Goal: Task Accomplishment & Management: Manage account settings

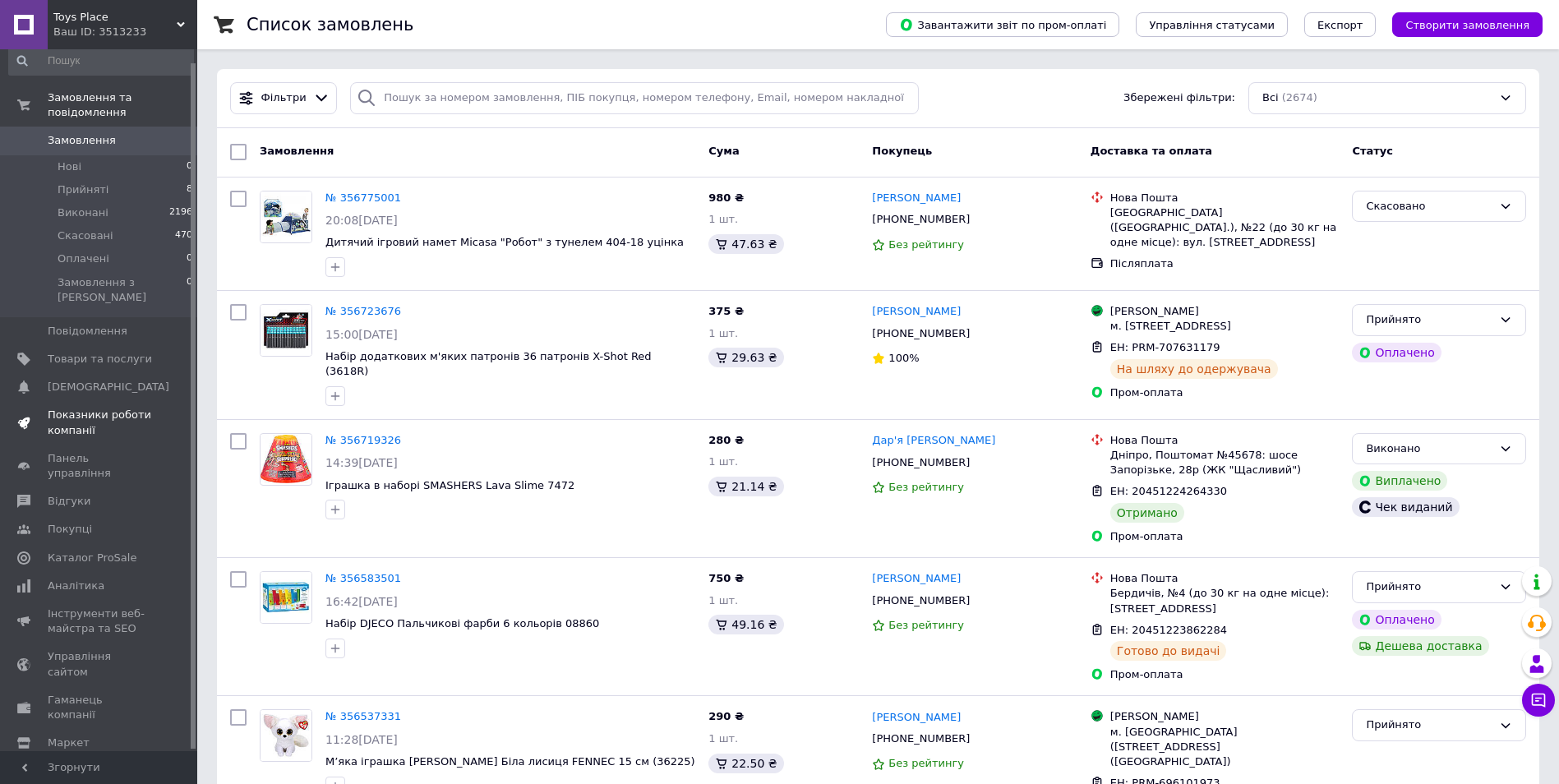
scroll to position [14, 0]
click at [78, 604] on span "Інструменти веб-майстра та SEO" at bounding box center [100, 619] width 104 height 30
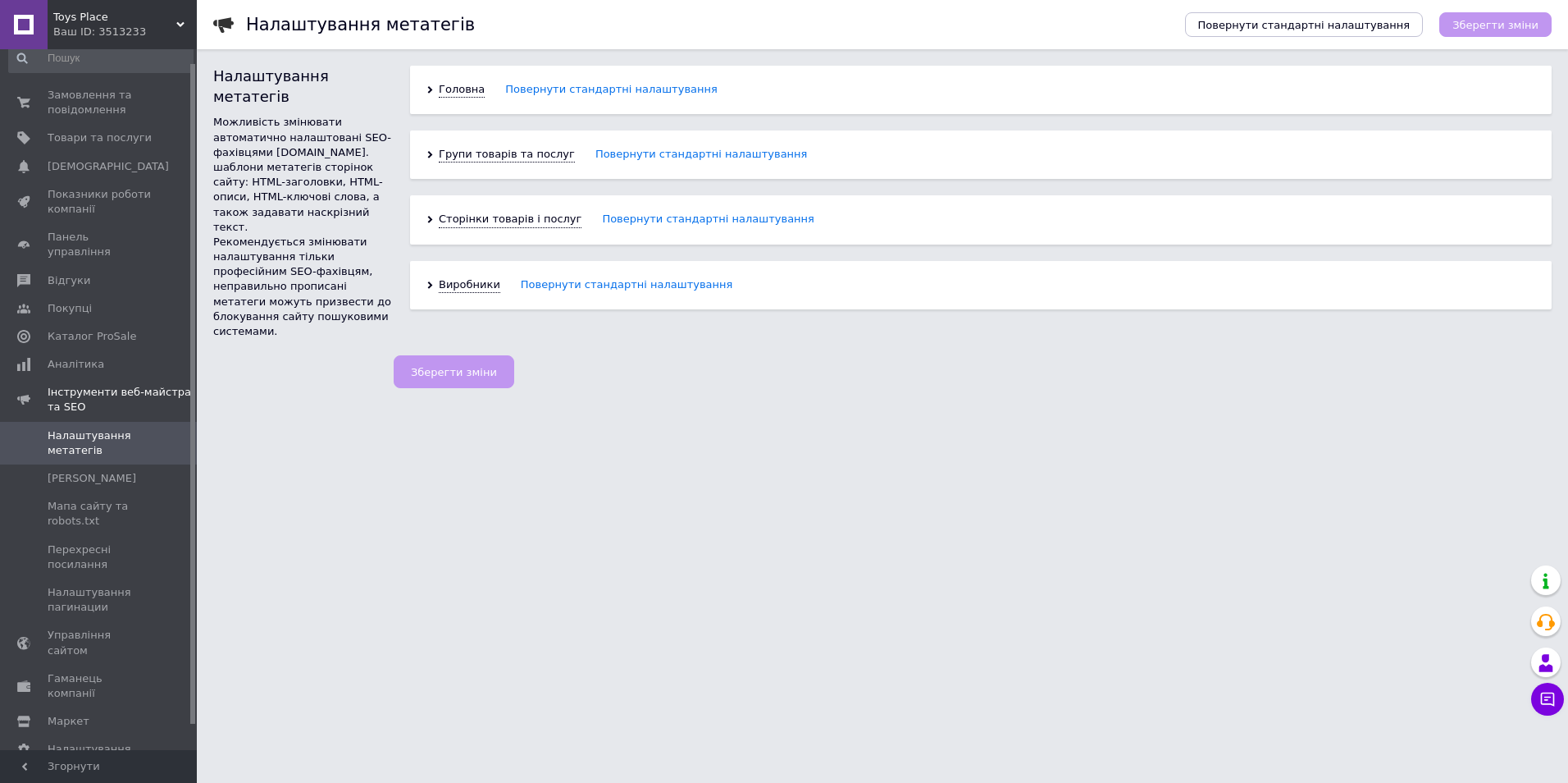
click at [428, 85] on div "Головна Повернути стандартні налаштування" at bounding box center [980, 90] width 1141 height 49
click at [429, 93] on icon at bounding box center [430, 89] width 7 height 7
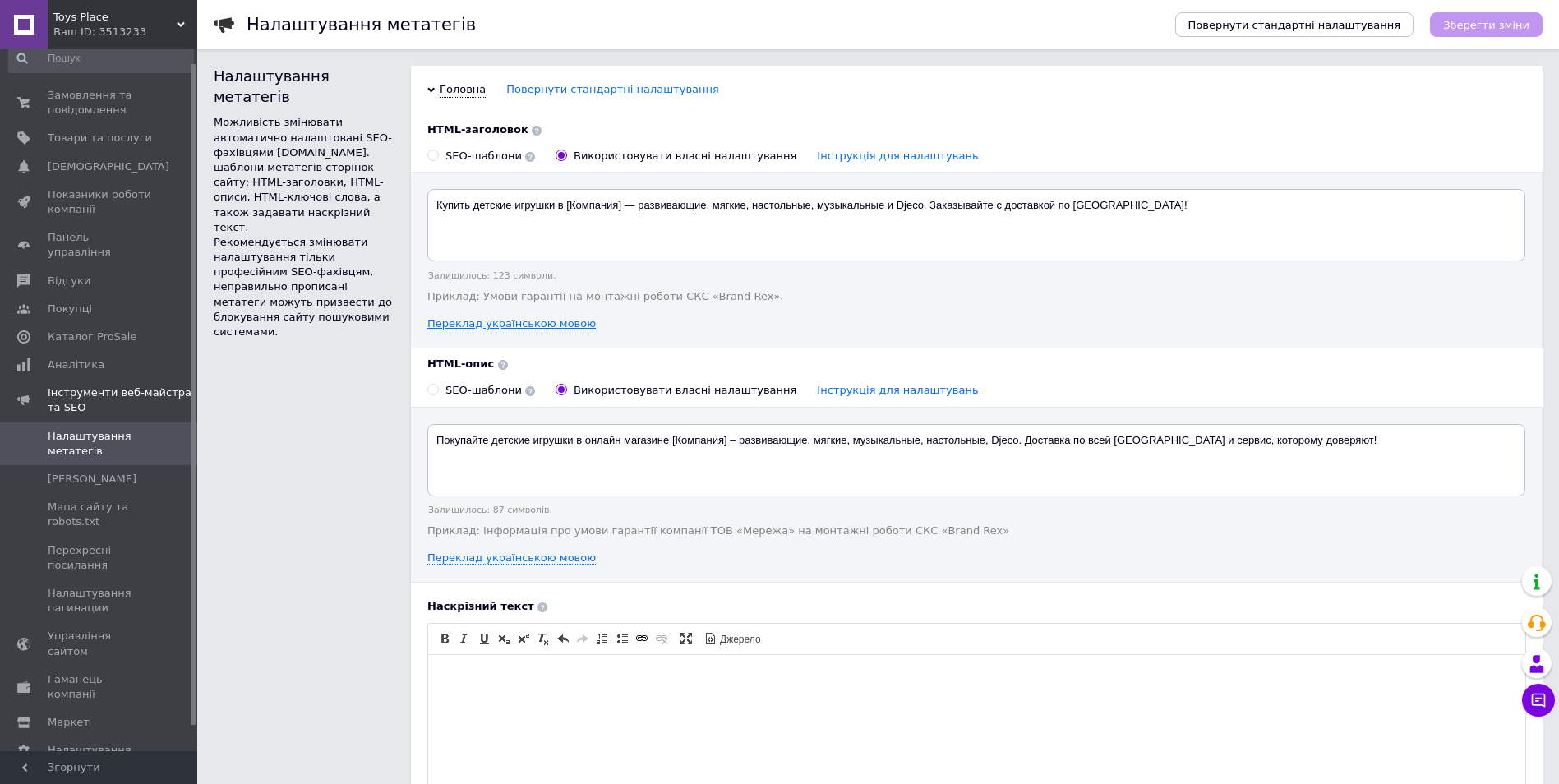
click at [509, 327] on link "Переклад українською мовою" at bounding box center [512, 324] width 169 height 13
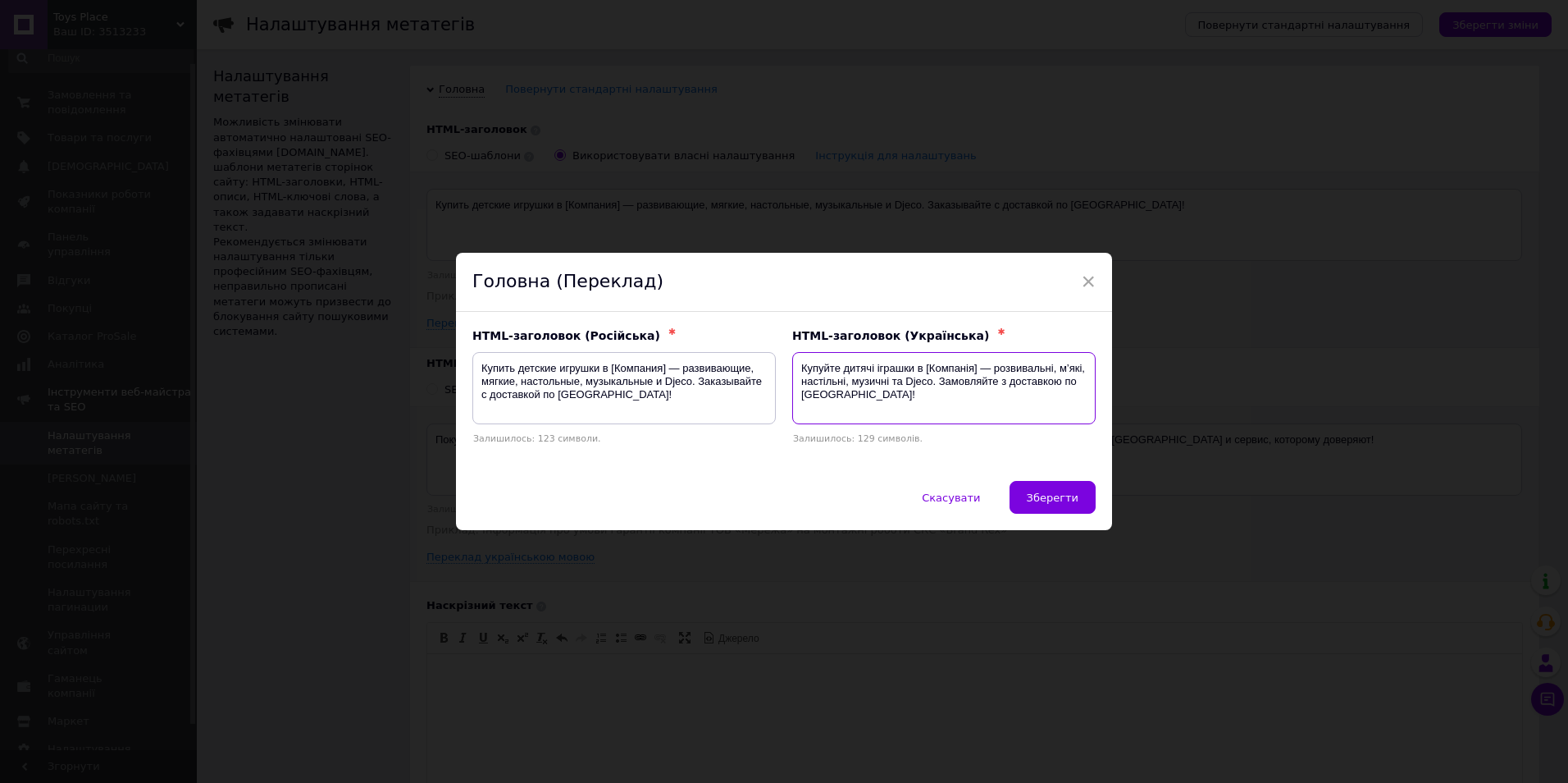
click at [964, 368] on textarea "Купуйте дитячі іграшки в [Компанія] — розвивальні, м’які, настільні, музичні та…" at bounding box center [944, 388] width 303 height 72
type textarea "Купуйте дитячі іграшки в [Компания] — розвивальні, м’які, настільні, музичні та…"
click at [1055, 497] on span "Зберегти" at bounding box center [1053, 498] width 52 height 12
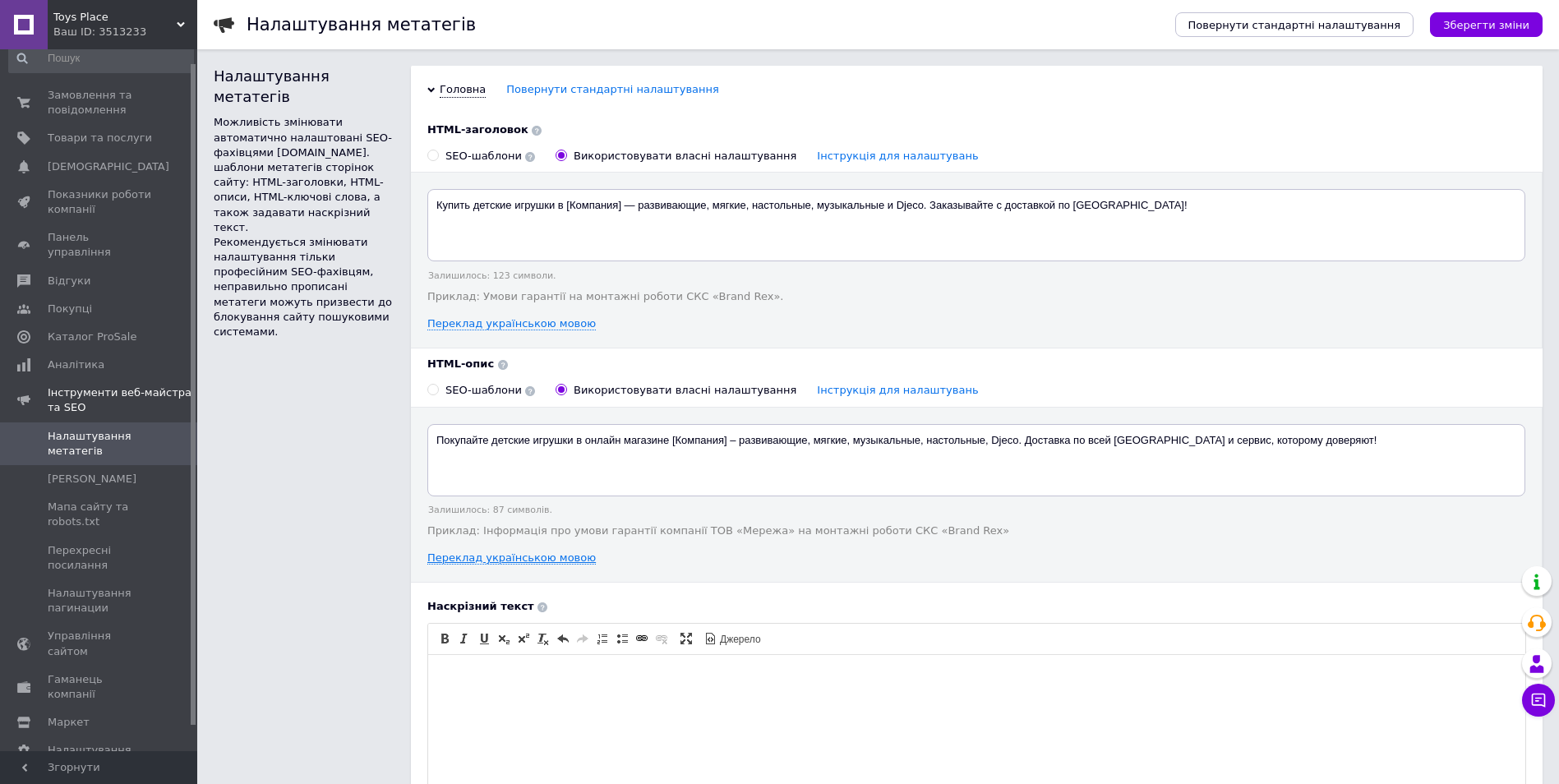
click at [565, 558] on link "Переклад українською мовою" at bounding box center [512, 557] width 169 height 13
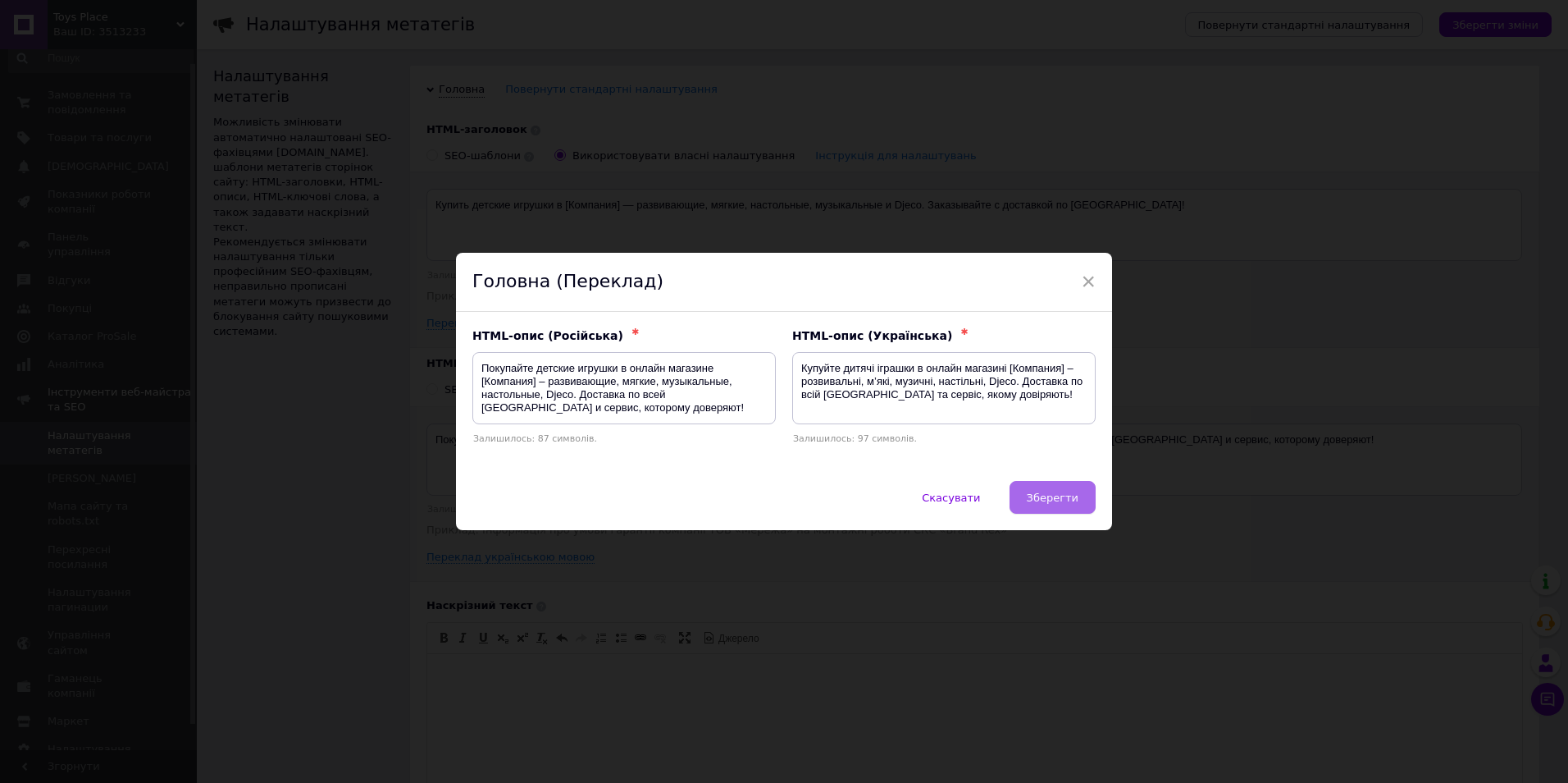
click at [1034, 492] on span "Зберегти" at bounding box center [1053, 498] width 52 height 12
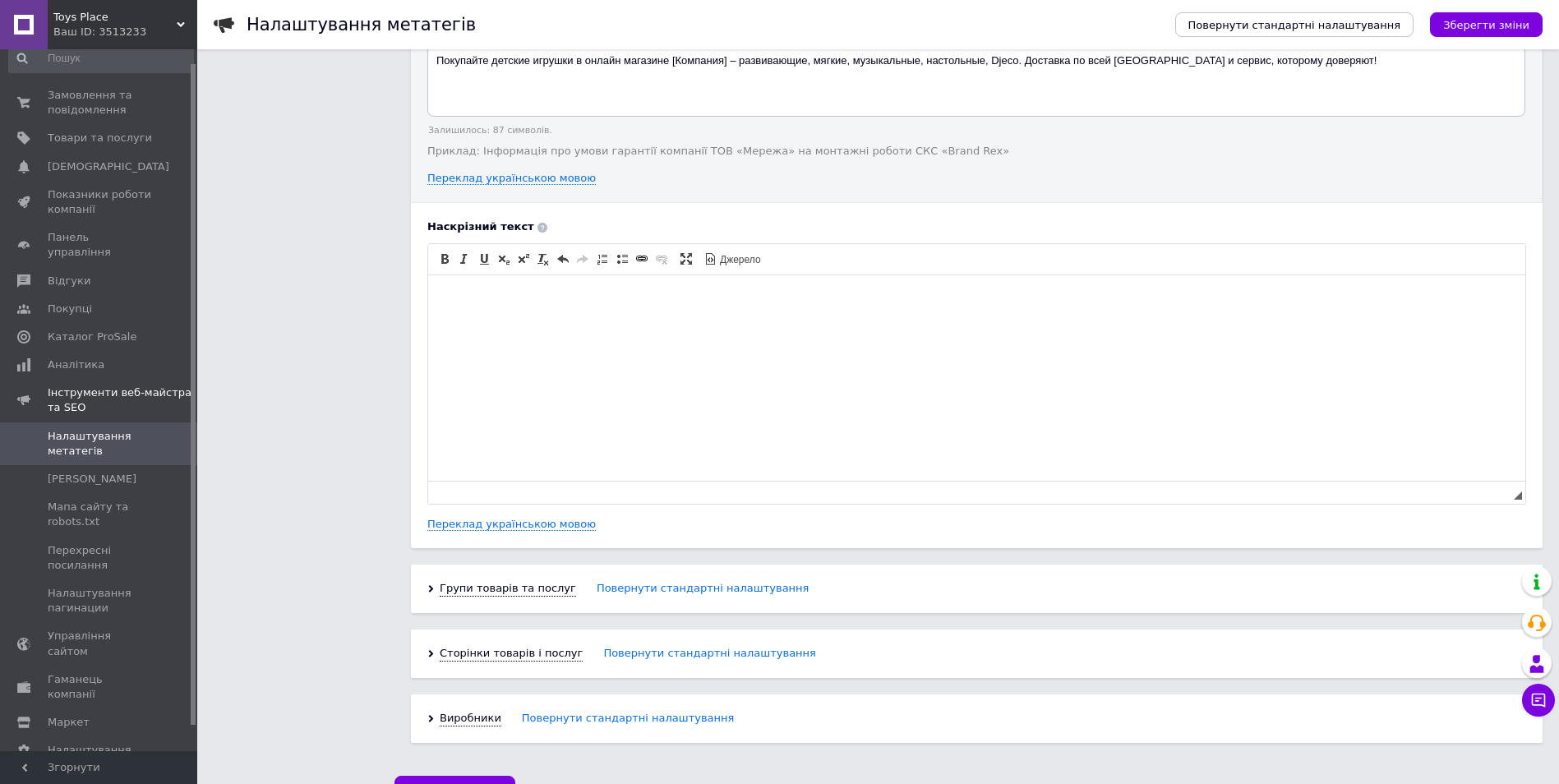
scroll to position [404, 0]
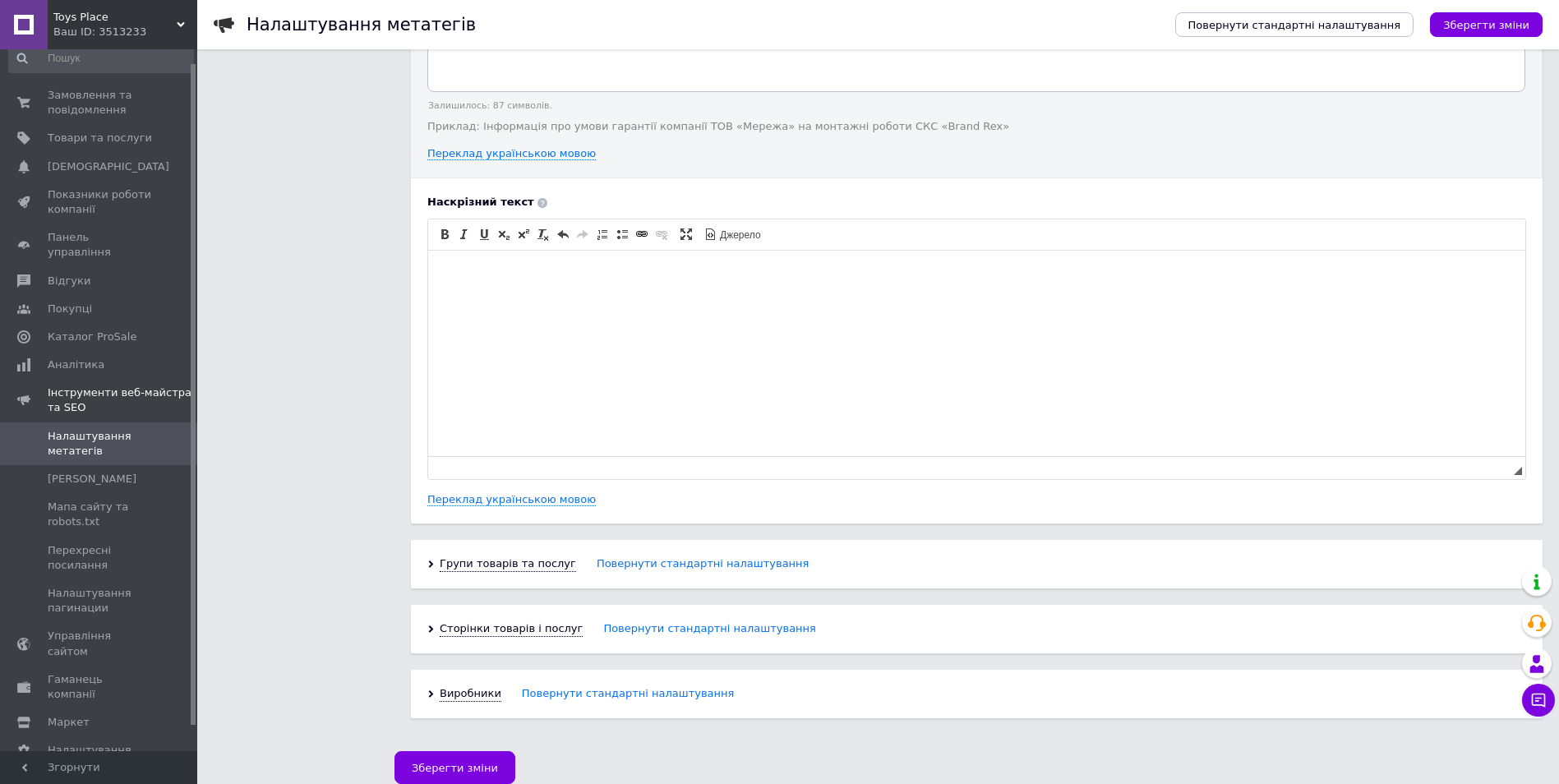
click at [432, 558] on div "Групи товарів та послуг Повернути стандартні налаштування" at bounding box center [976, 563] width 1132 height 49
click at [432, 562] on icon at bounding box center [431, 564] width 7 height 7
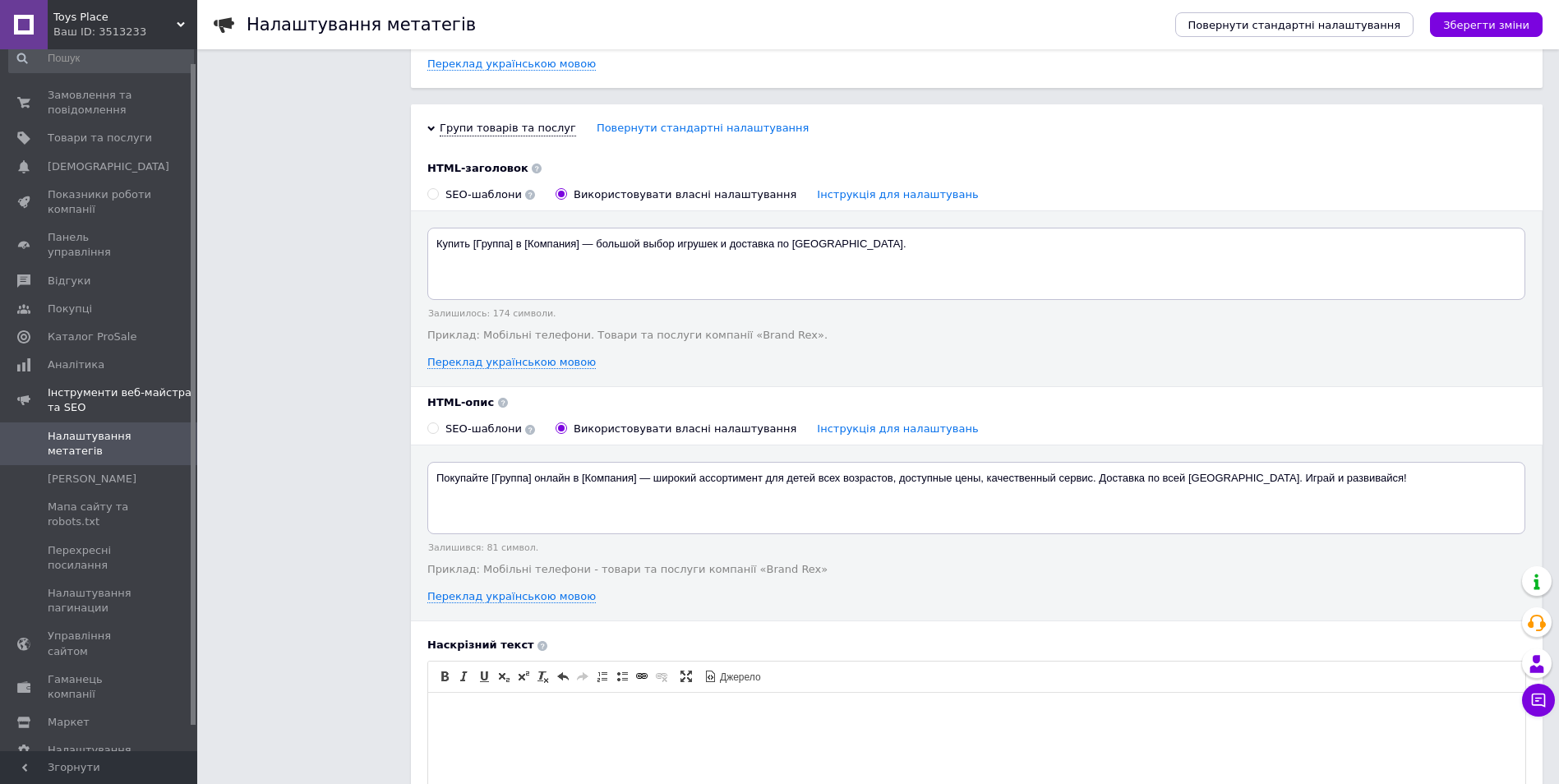
scroll to position [980, 0]
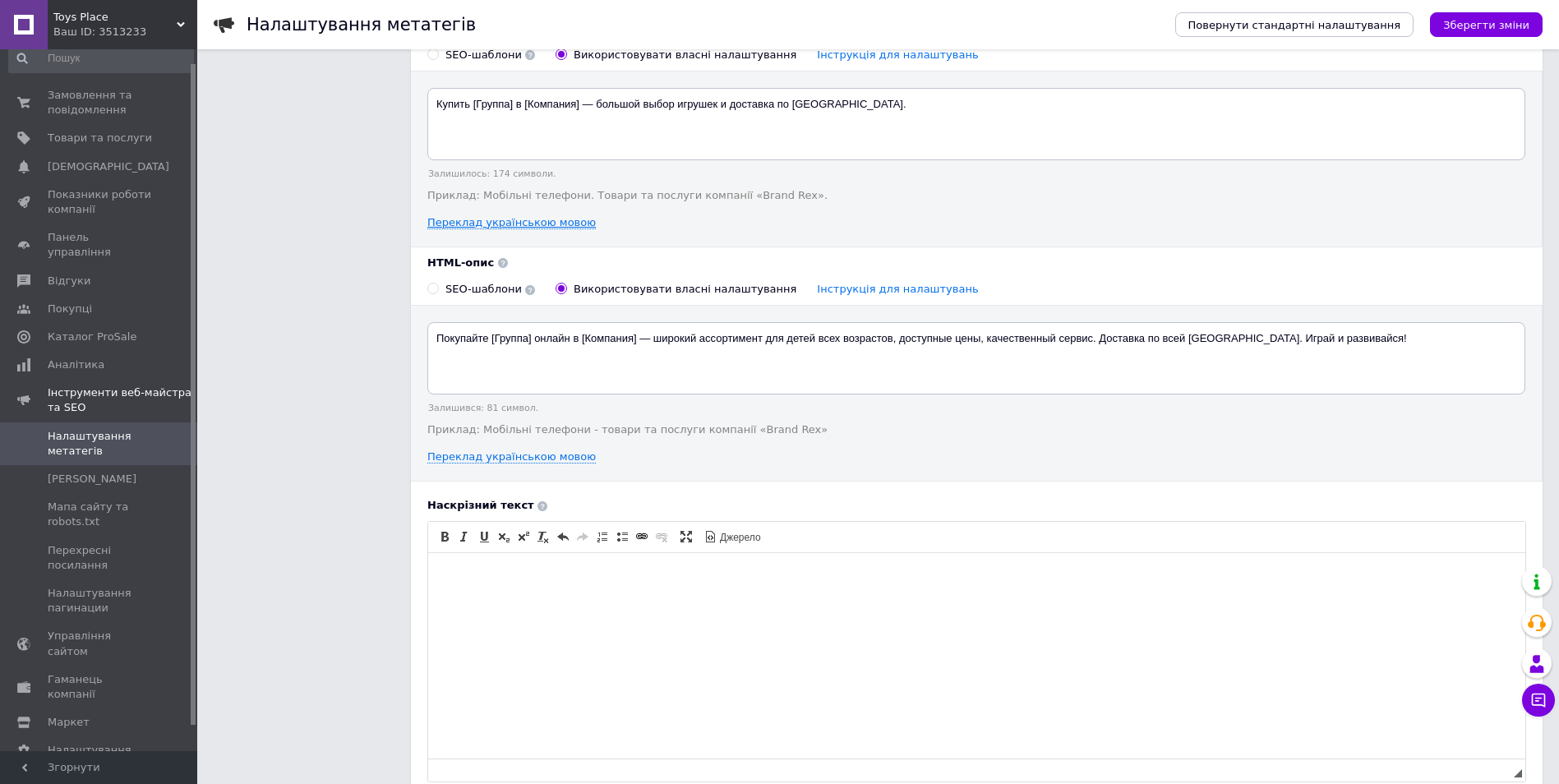
click at [554, 228] on link "Переклад українською мовою" at bounding box center [512, 222] width 169 height 13
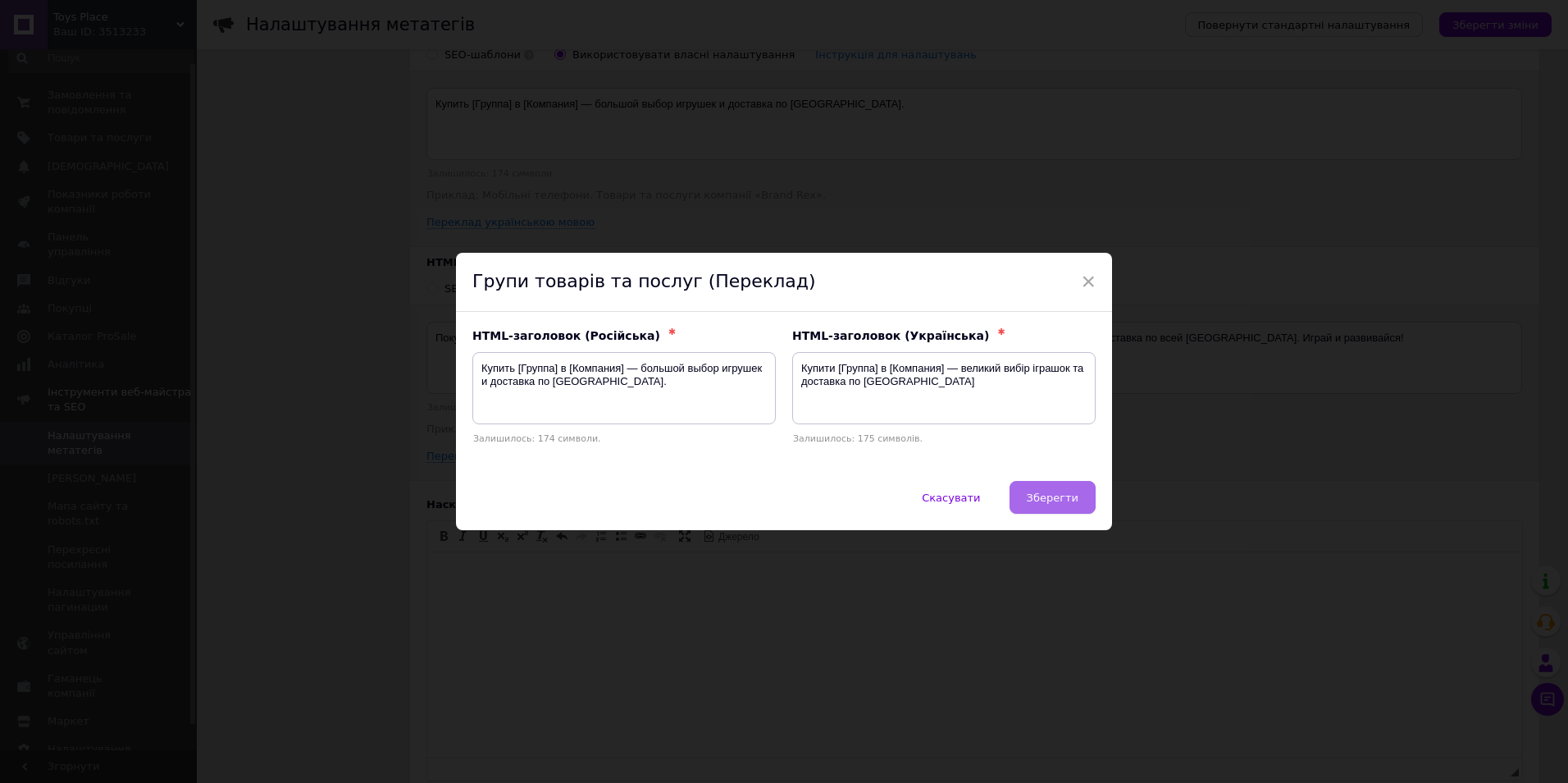
click at [1035, 493] on span "Зберегти" at bounding box center [1053, 498] width 52 height 12
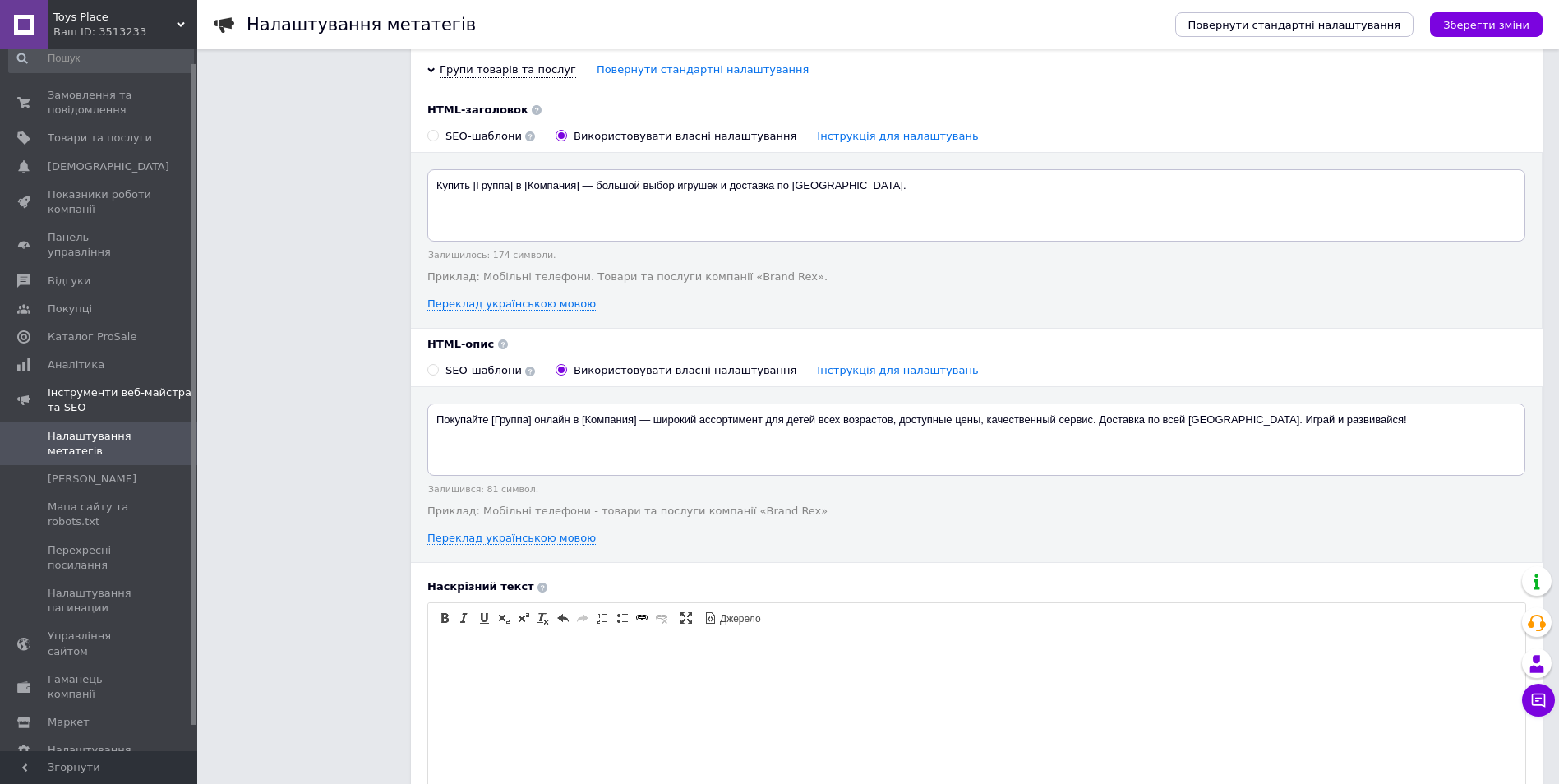
scroll to position [897, 0]
click at [537, 538] on link "Переклад українською мовою" at bounding box center [512, 538] width 169 height 13
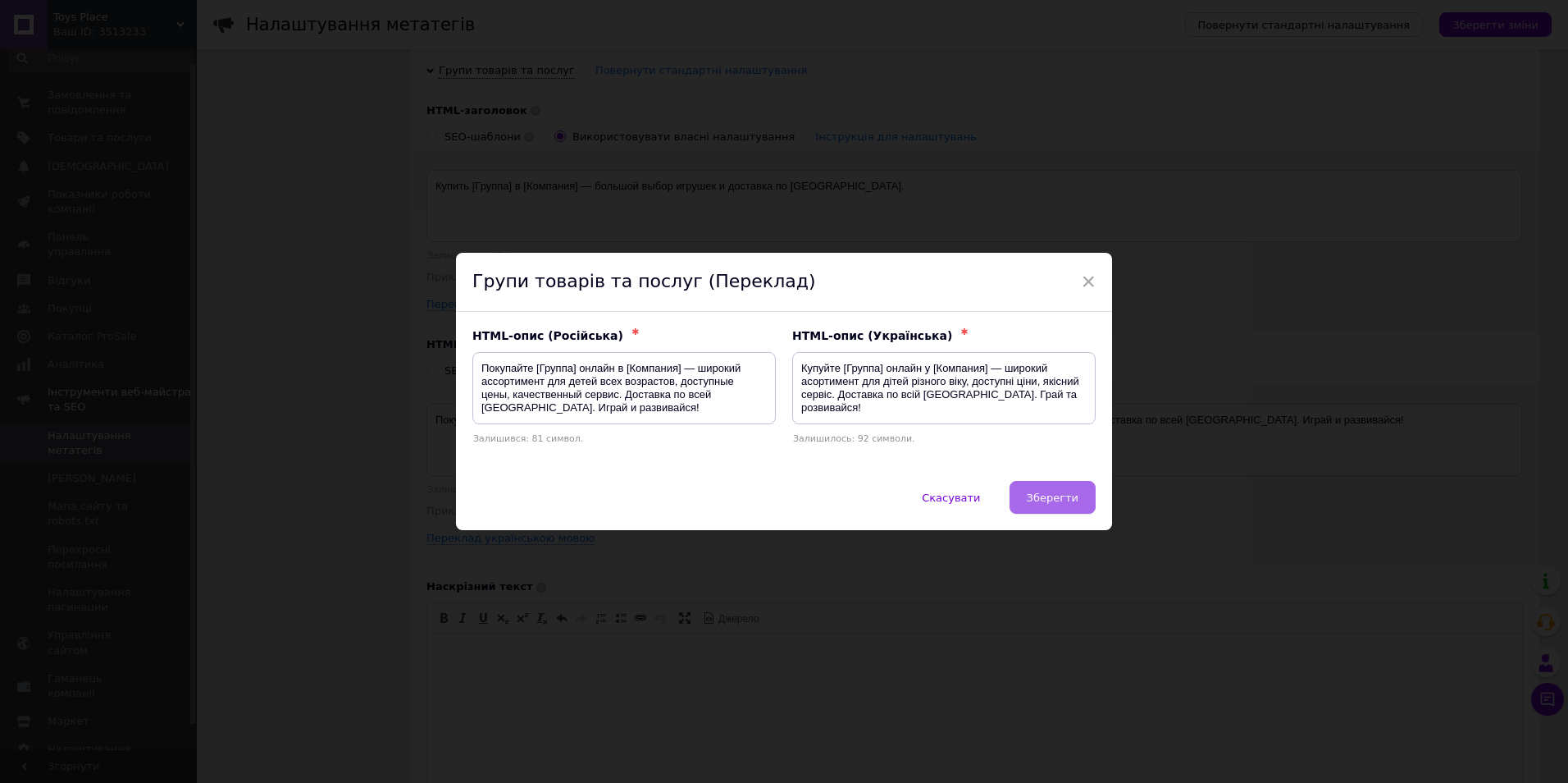
click at [1020, 497] on button "Зберегти" at bounding box center [1053, 497] width 86 height 33
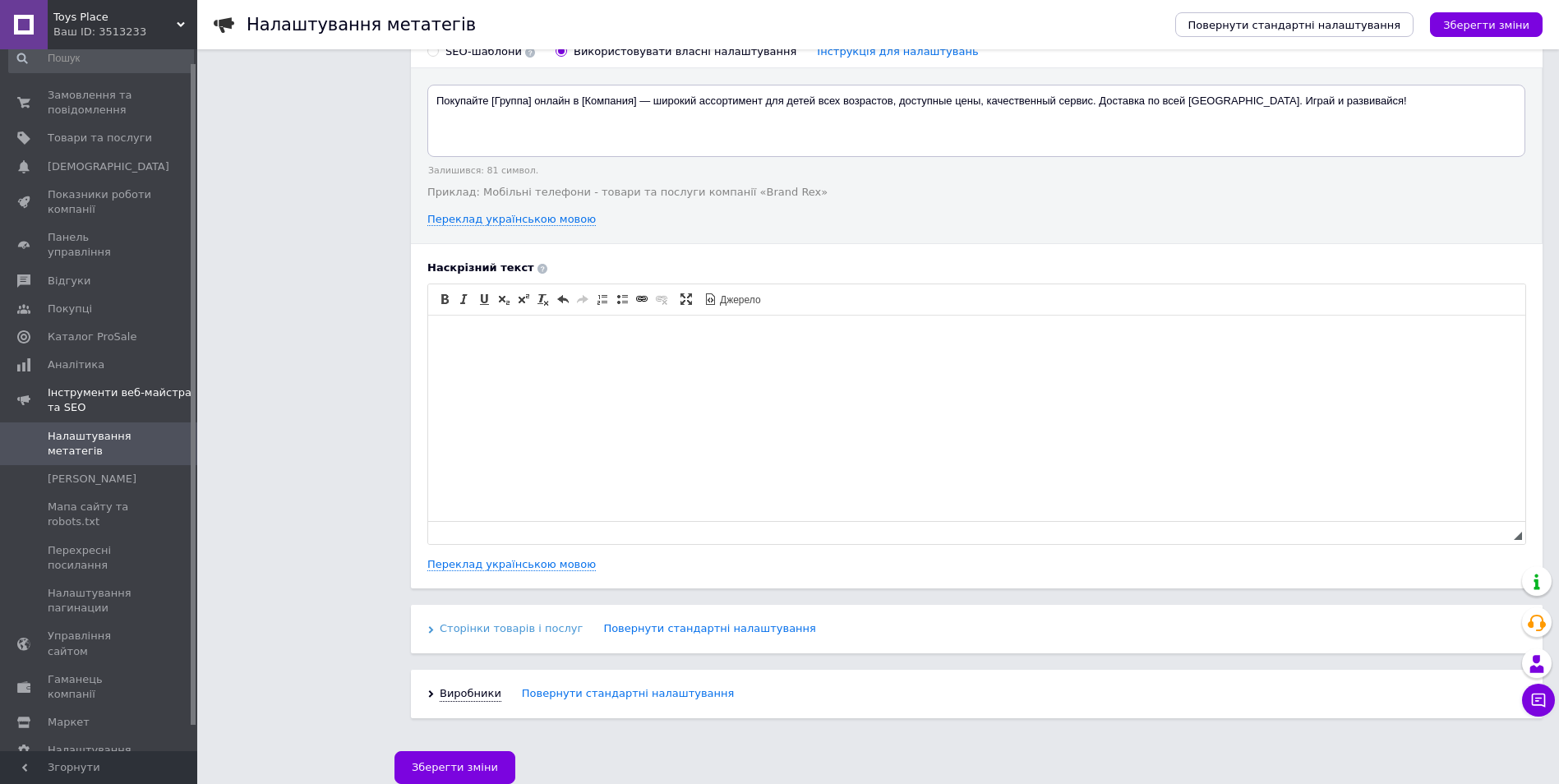
click at [429, 627] on icon at bounding box center [431, 629] width 7 height 7
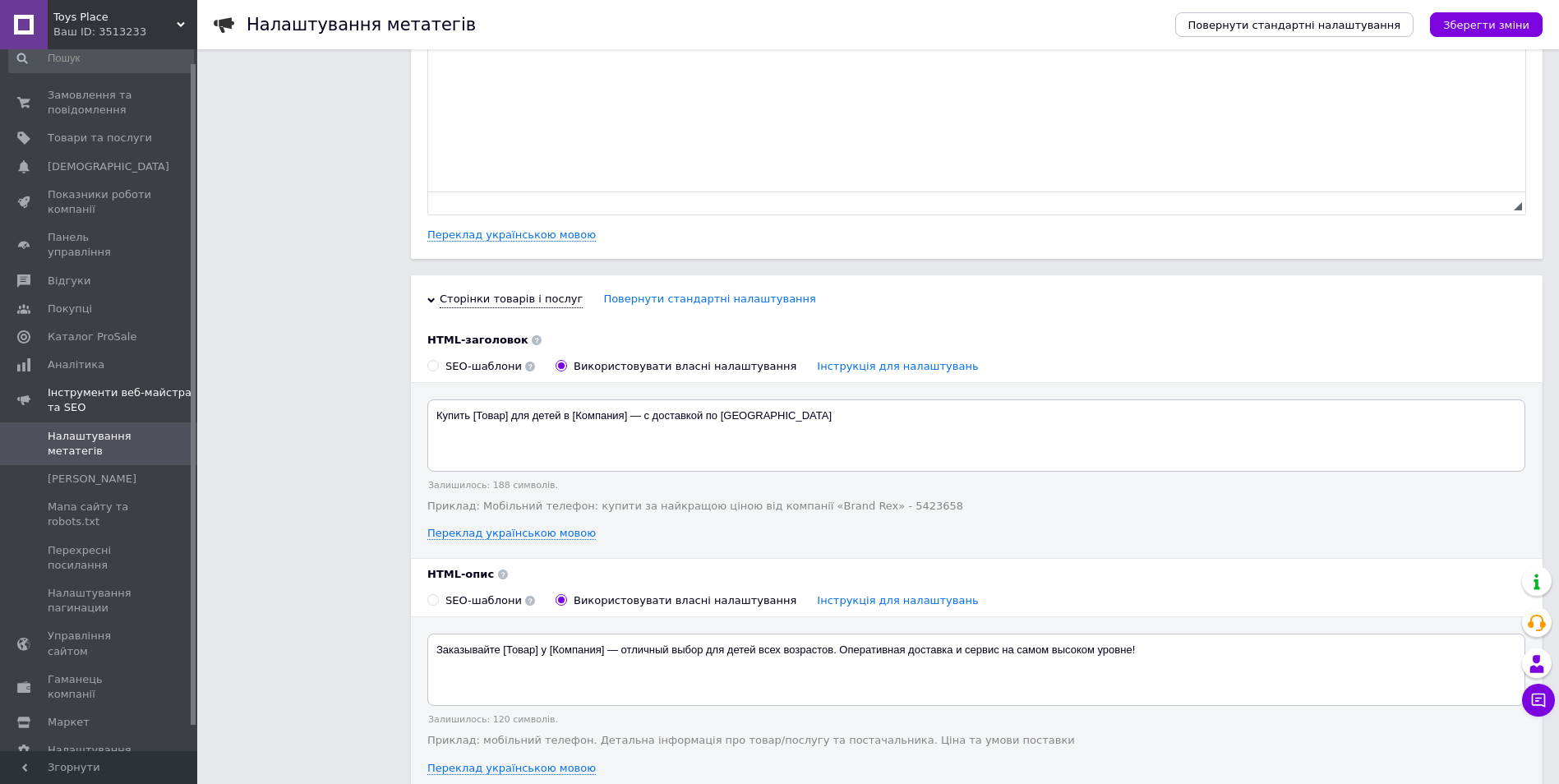
scroll to position [1711, 0]
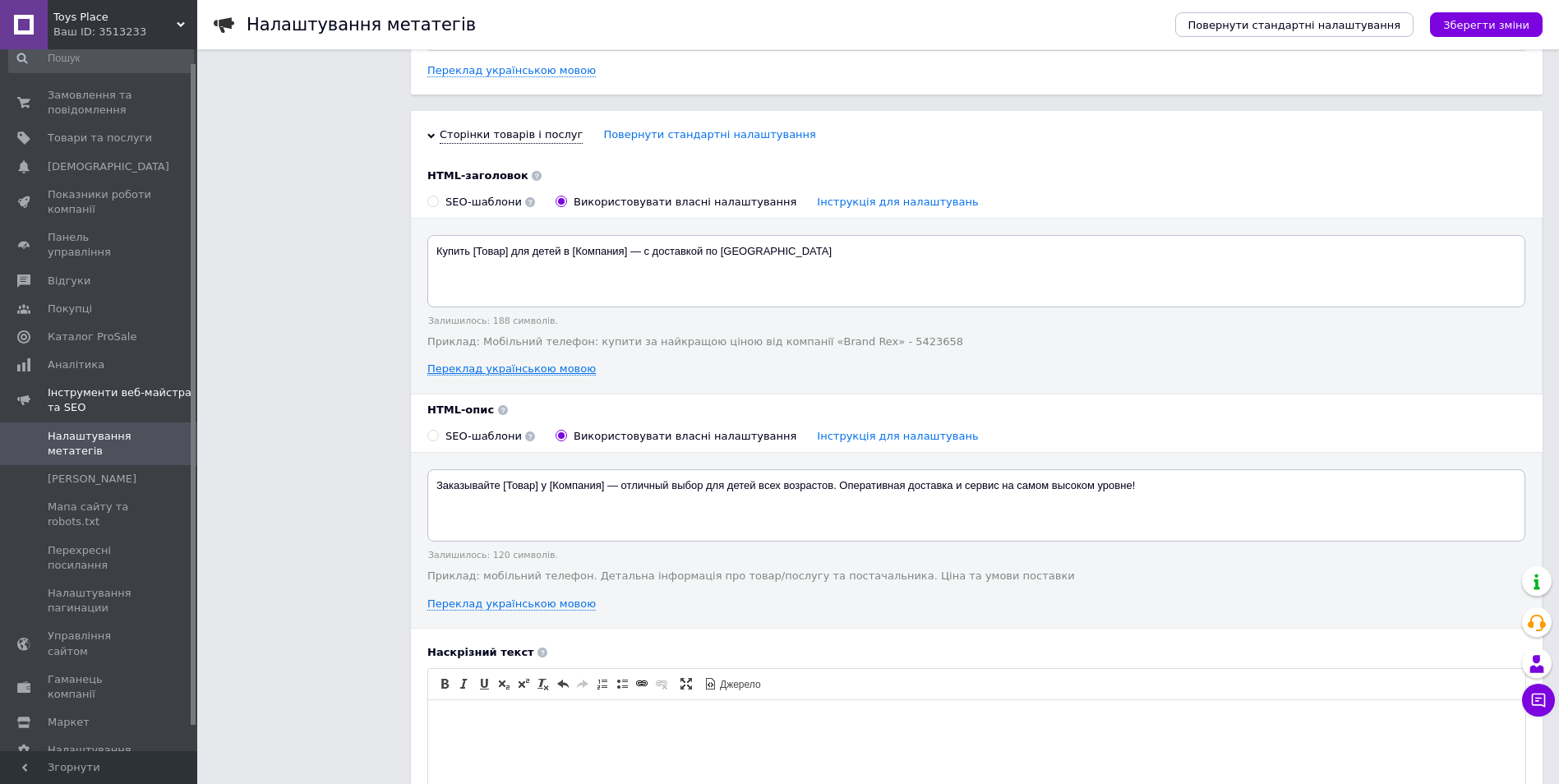
click at [561, 373] on link "Переклад українською мовою" at bounding box center [512, 369] width 169 height 13
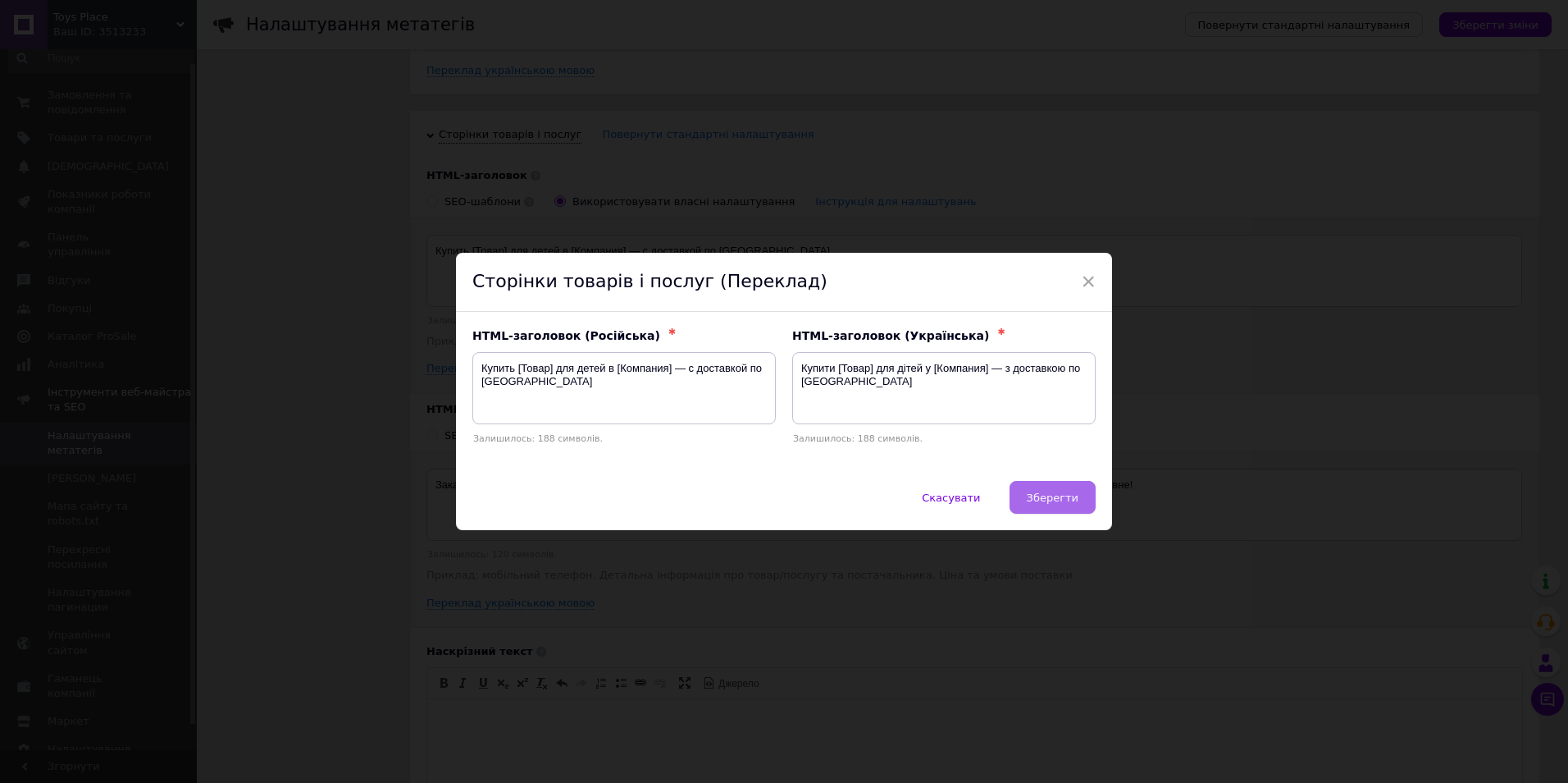
click at [1061, 489] on button "Зберегти" at bounding box center [1053, 497] width 86 height 33
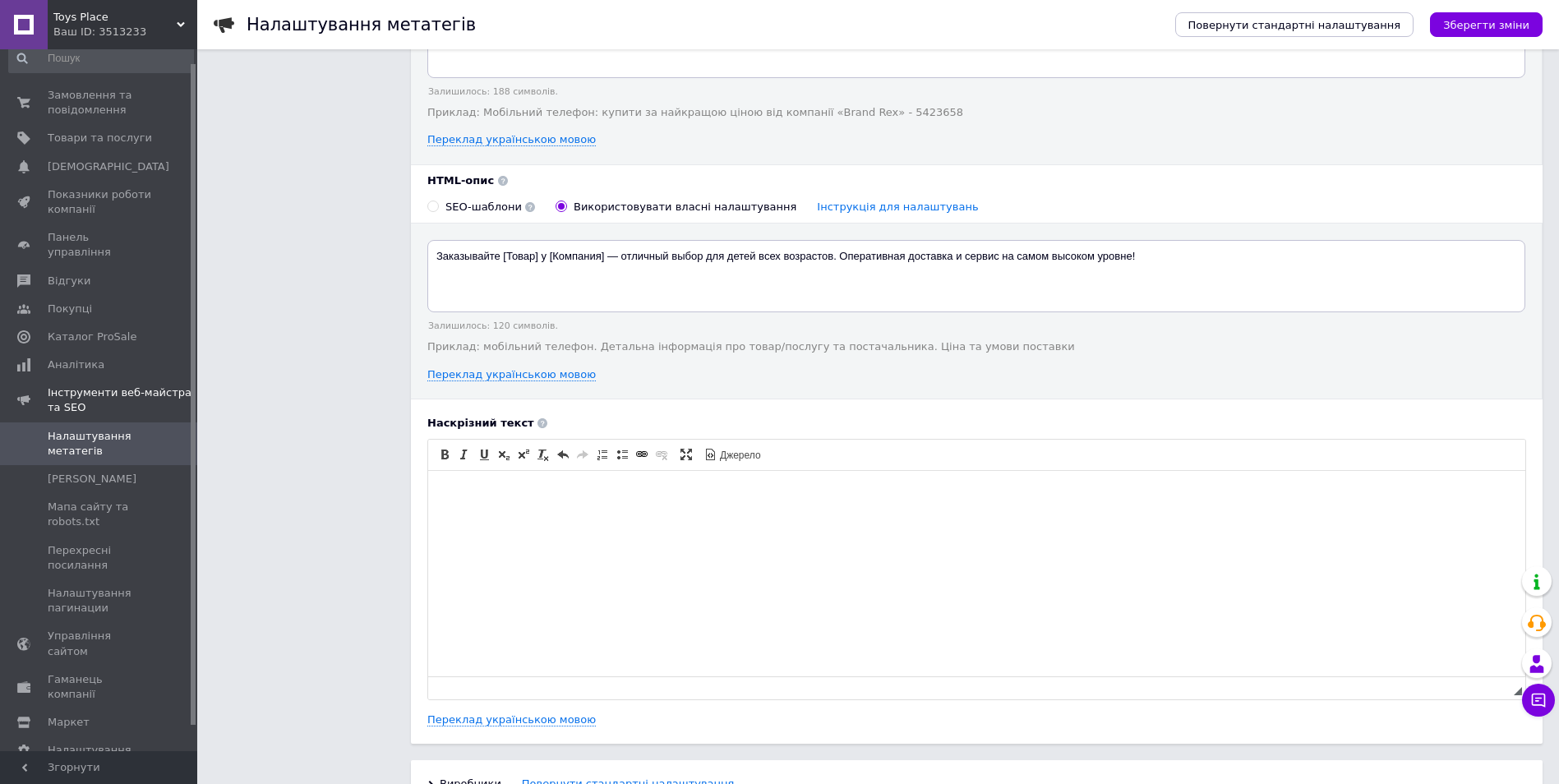
scroll to position [2030, 0]
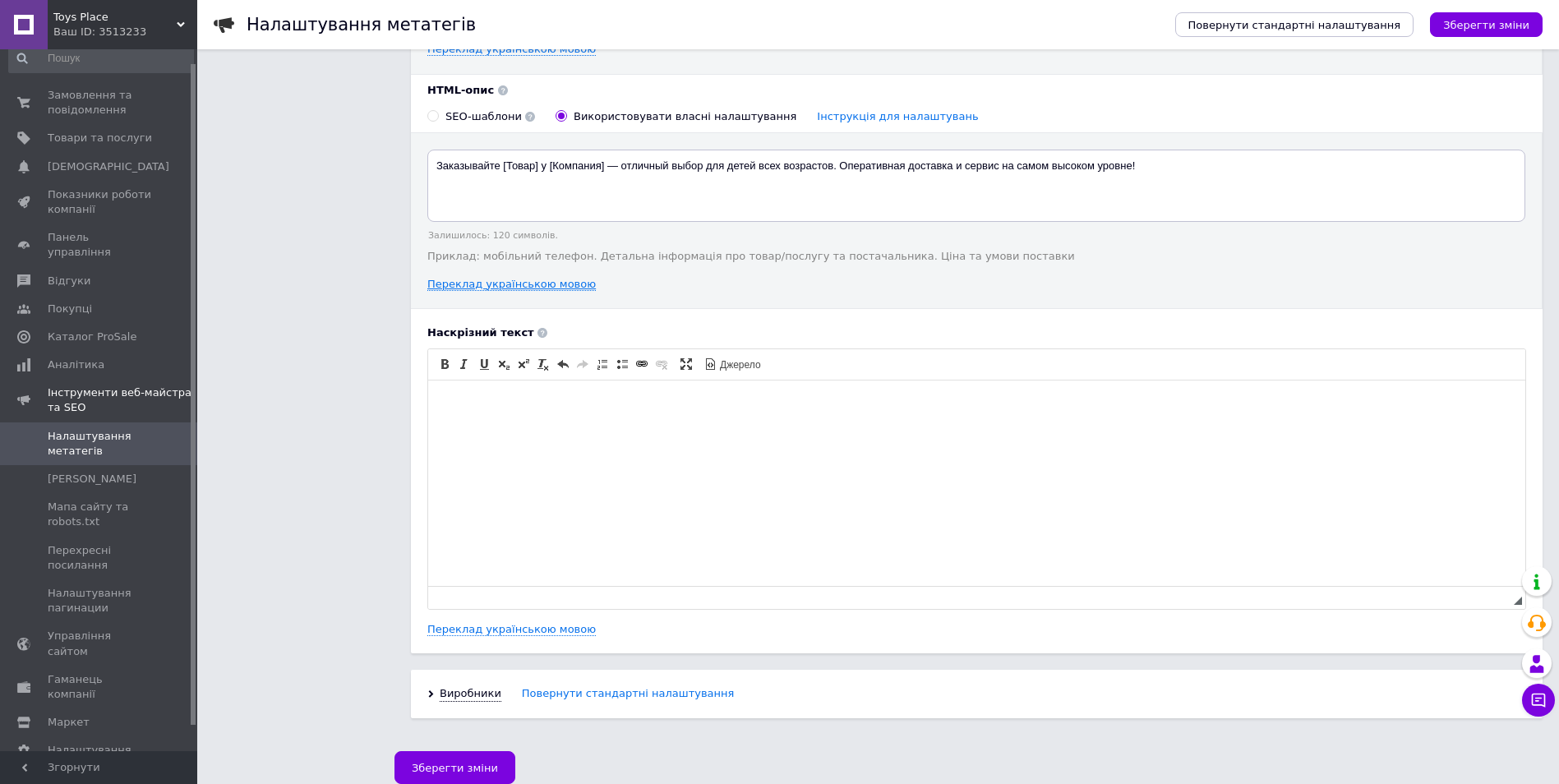
click at [544, 285] on link "Переклад українською мовою" at bounding box center [512, 284] width 169 height 13
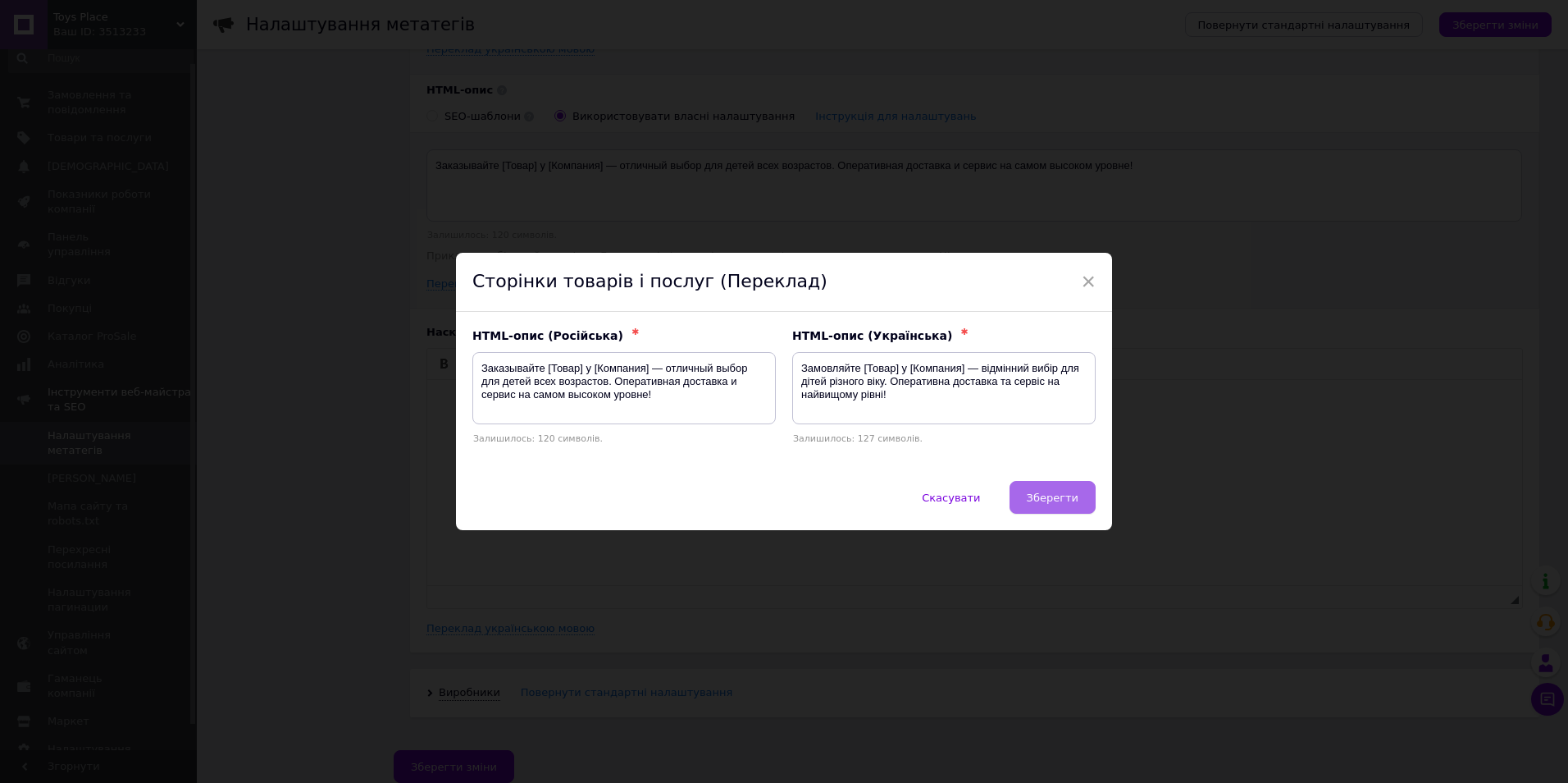
click at [1047, 495] on span "Зберегти" at bounding box center [1053, 498] width 52 height 12
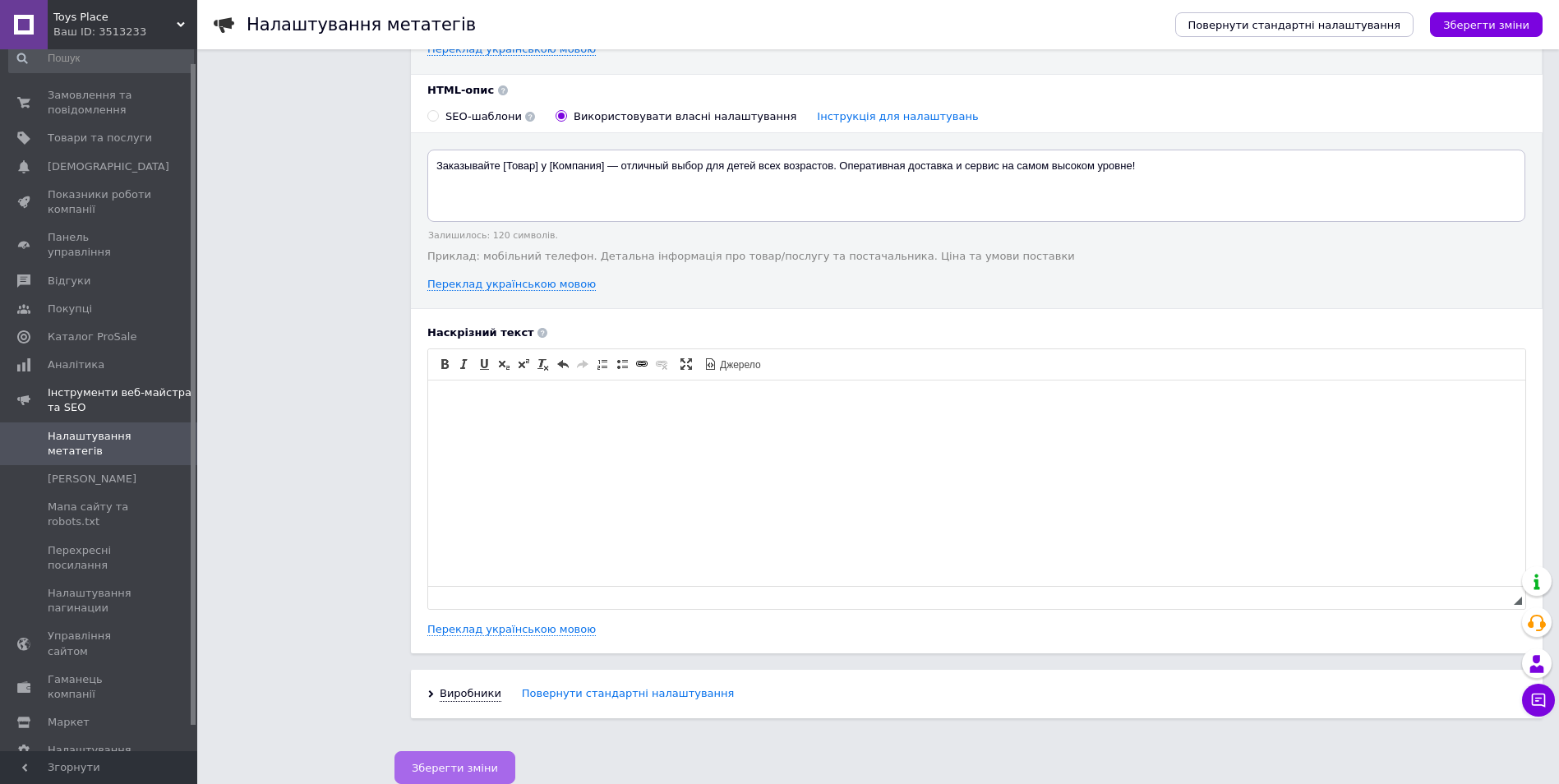
click at [471, 765] on span "Зберегти зміни" at bounding box center [455, 768] width 86 height 12
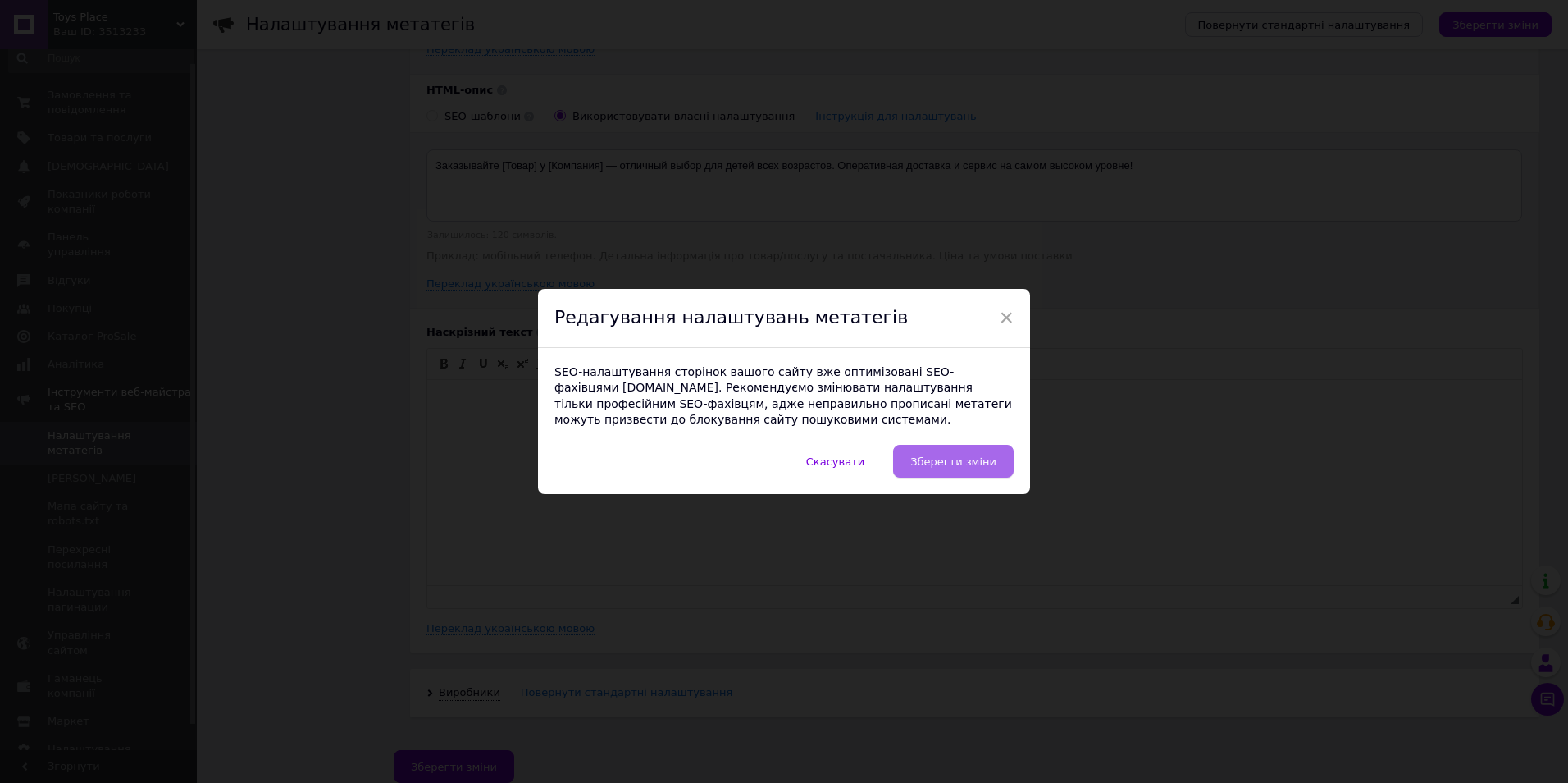
click at [923, 465] on span "Зберегти зміни" at bounding box center [953, 462] width 86 height 12
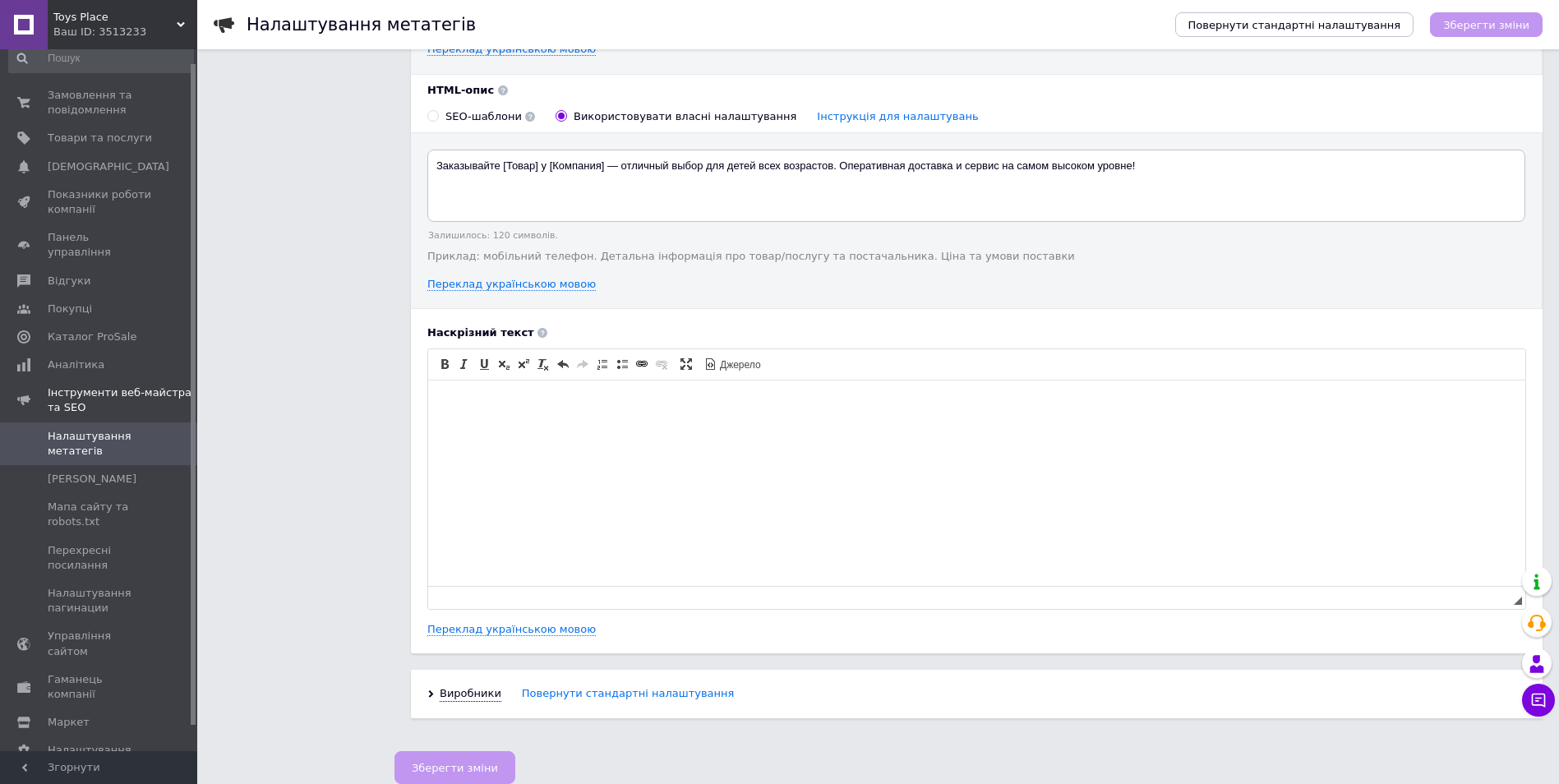
click at [119, 35] on div "Ваш ID: 3513233" at bounding box center [125, 32] width 144 height 15
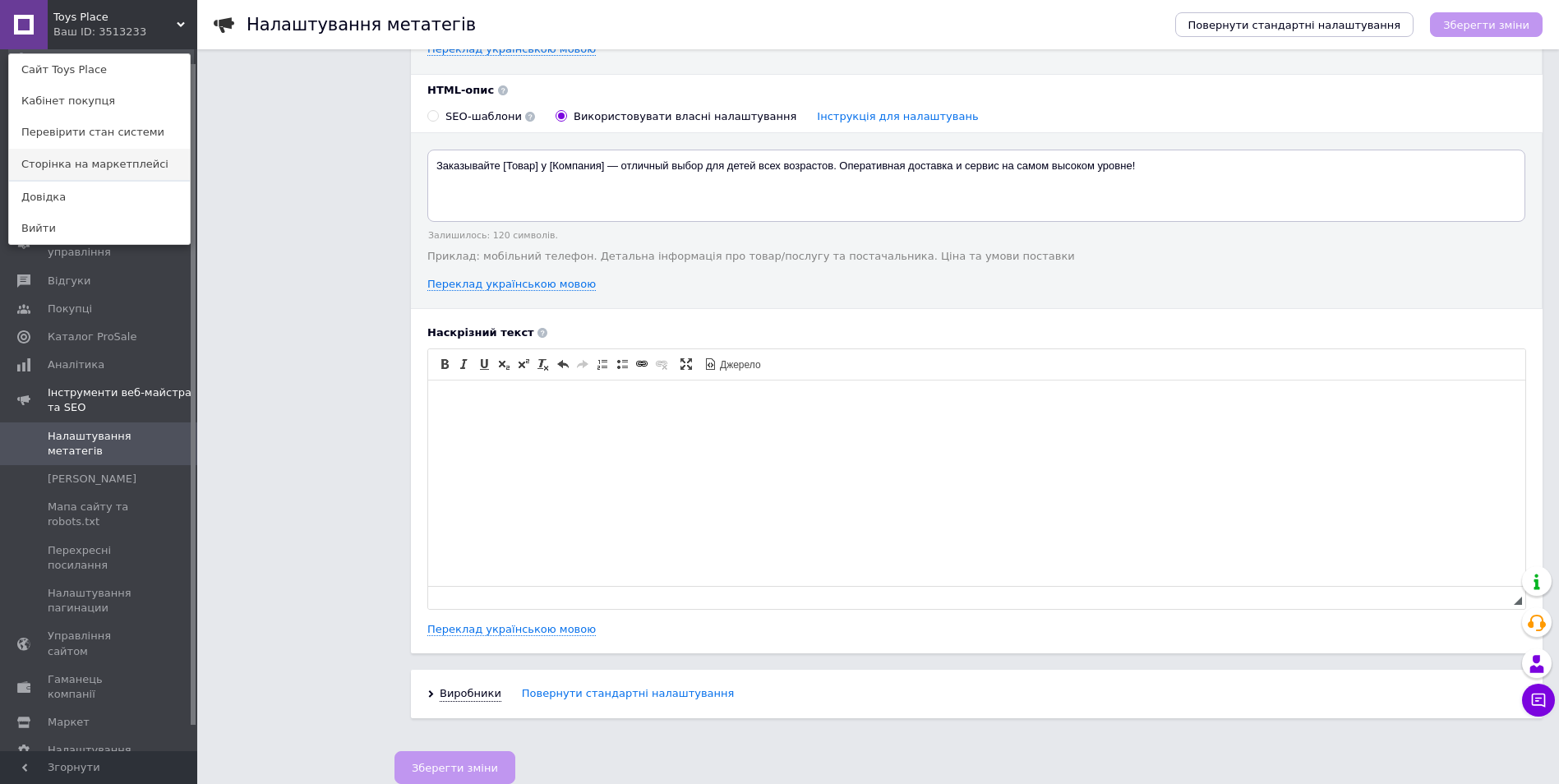
click at [81, 160] on link "Сторінка на маркетплейсі" at bounding box center [99, 164] width 181 height 31
